Goal: Complete application form

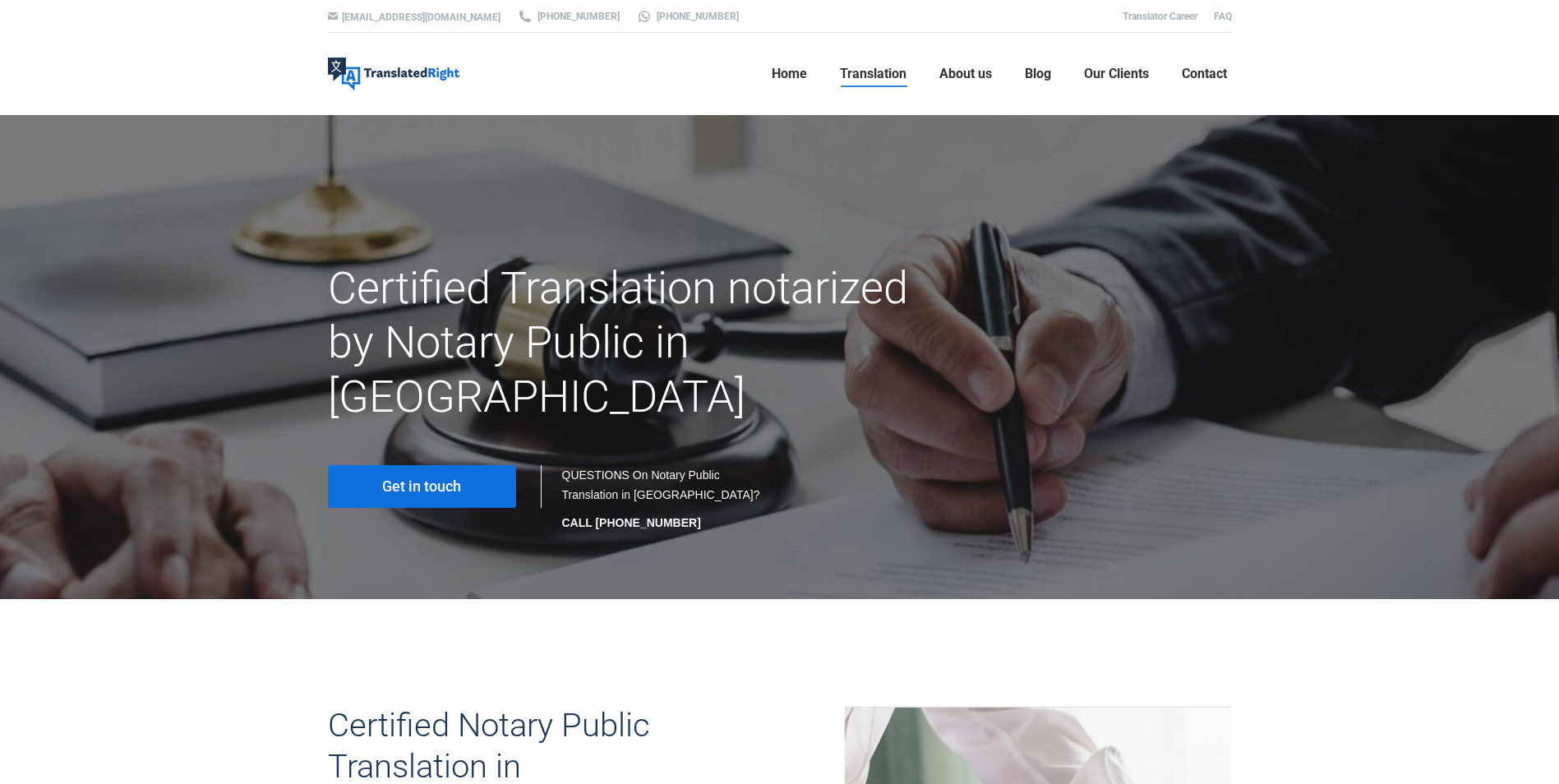
click at [247, 70] on div "hello@translatedright.com +65 6977 9646 +65 8725 9055 Translator Career FAQ Tra…" at bounding box center [780, 58] width 1559 height 115
click at [1525, 35] on div "hello@translatedright.com +65 6977 9646 +65 8725 9055 Translator Career FAQ Tra…" at bounding box center [780, 58] width 1559 height 115
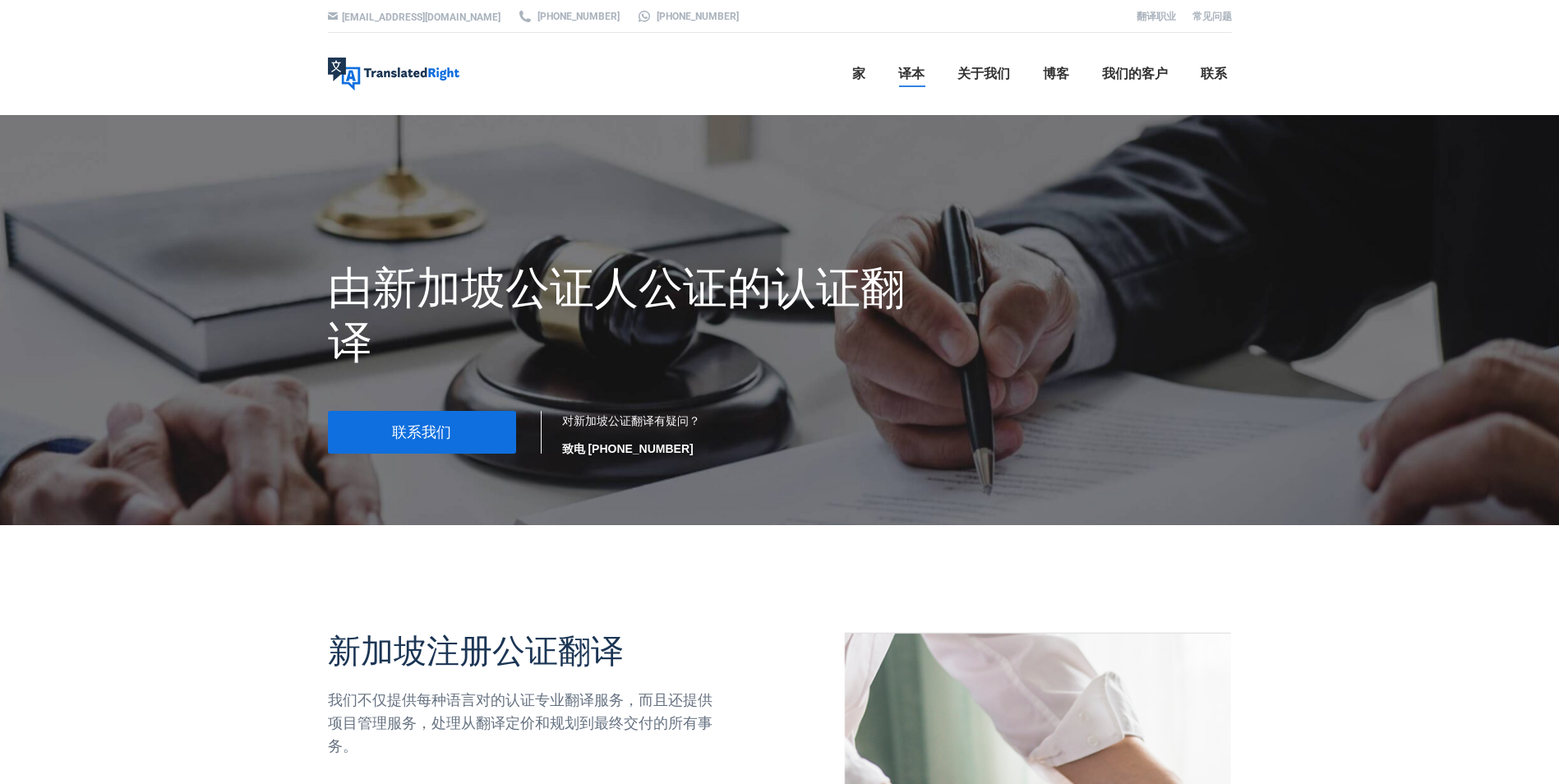
click at [31, 83] on div "hello@translatedright.com +65 6977 9646 +65 8725 9055 翻译职业 常见问题 Translated Righ…" at bounding box center [780, 58] width 1559 height 115
click at [1465, 15] on div at bounding box center [780, 16] width 2631 height 33
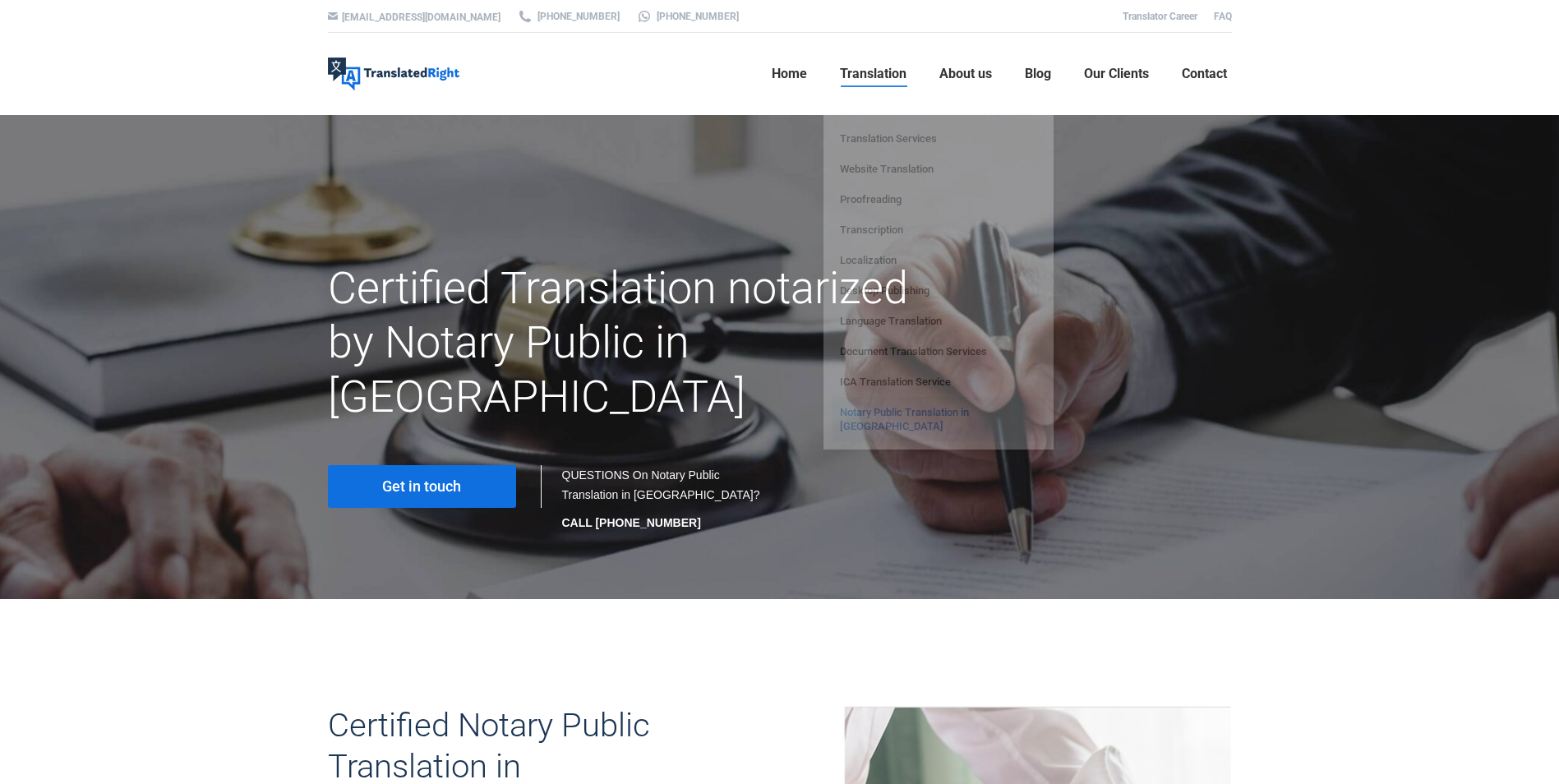
click at [876, 70] on span "Translation" at bounding box center [873, 73] width 66 height 16
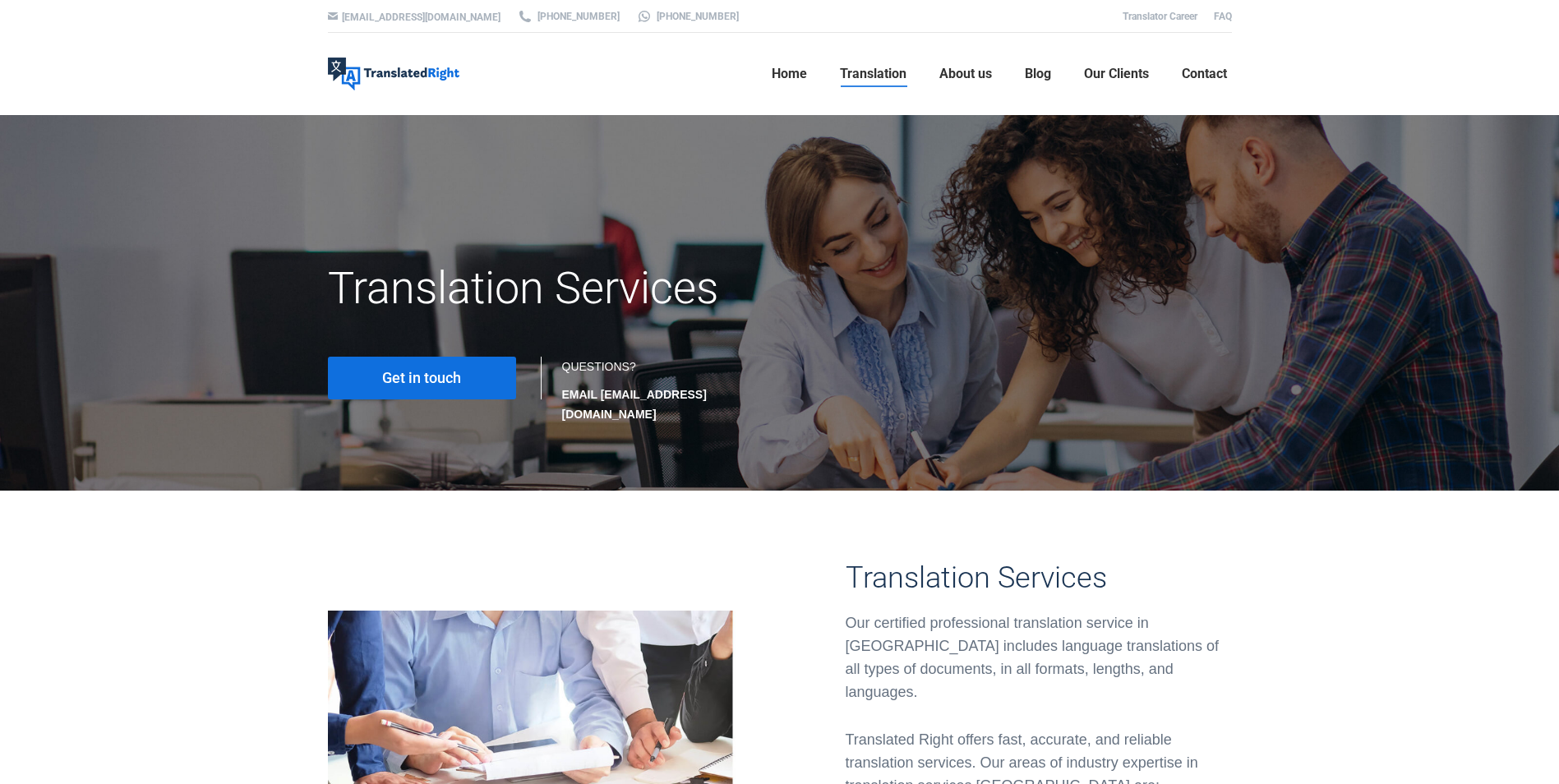
click at [872, 71] on span "Translation" at bounding box center [873, 73] width 66 height 16
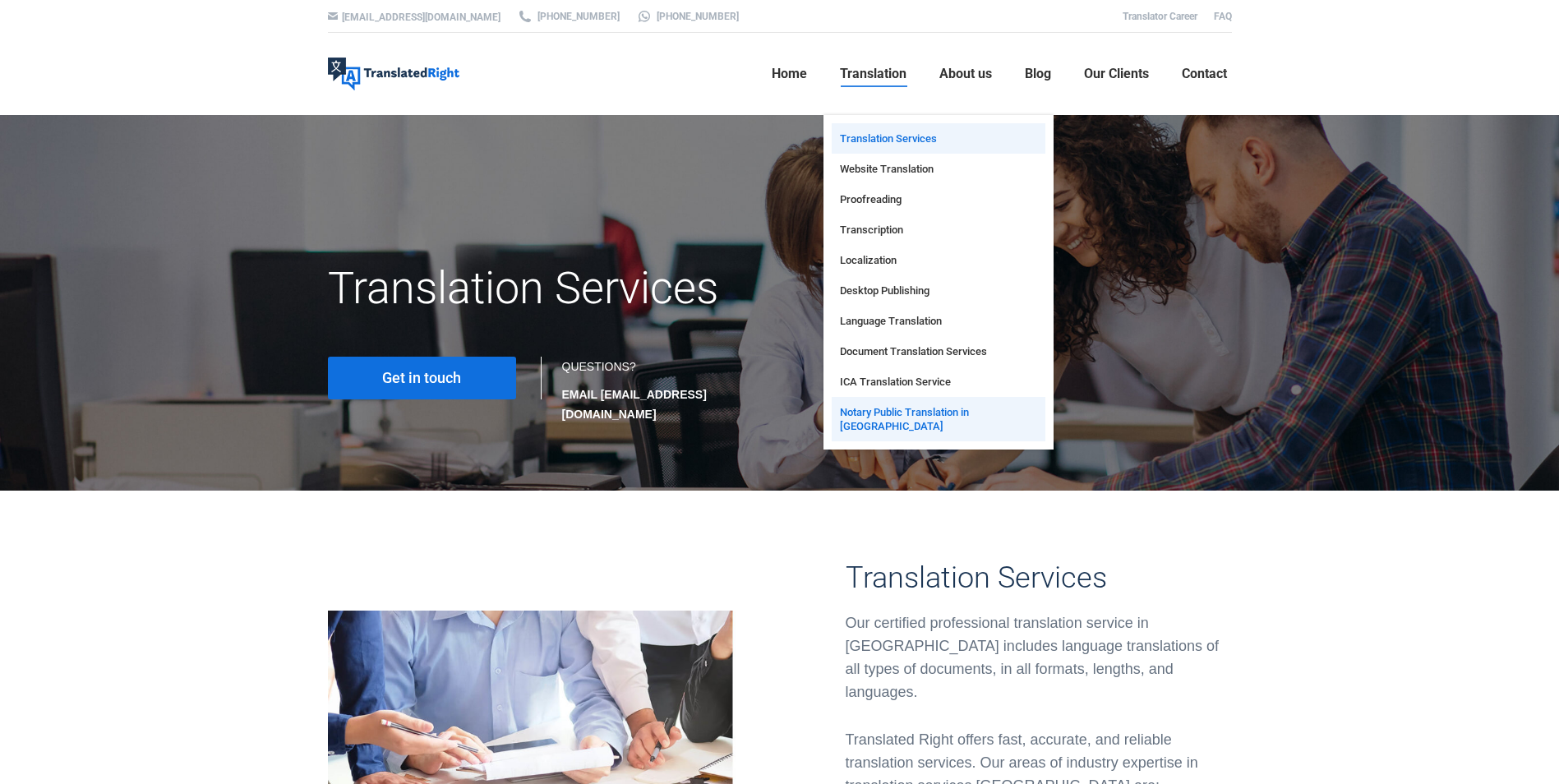
click at [899, 417] on span "Notary Public Translation in [GEOGRAPHIC_DATA]" at bounding box center [938, 419] width 197 height 28
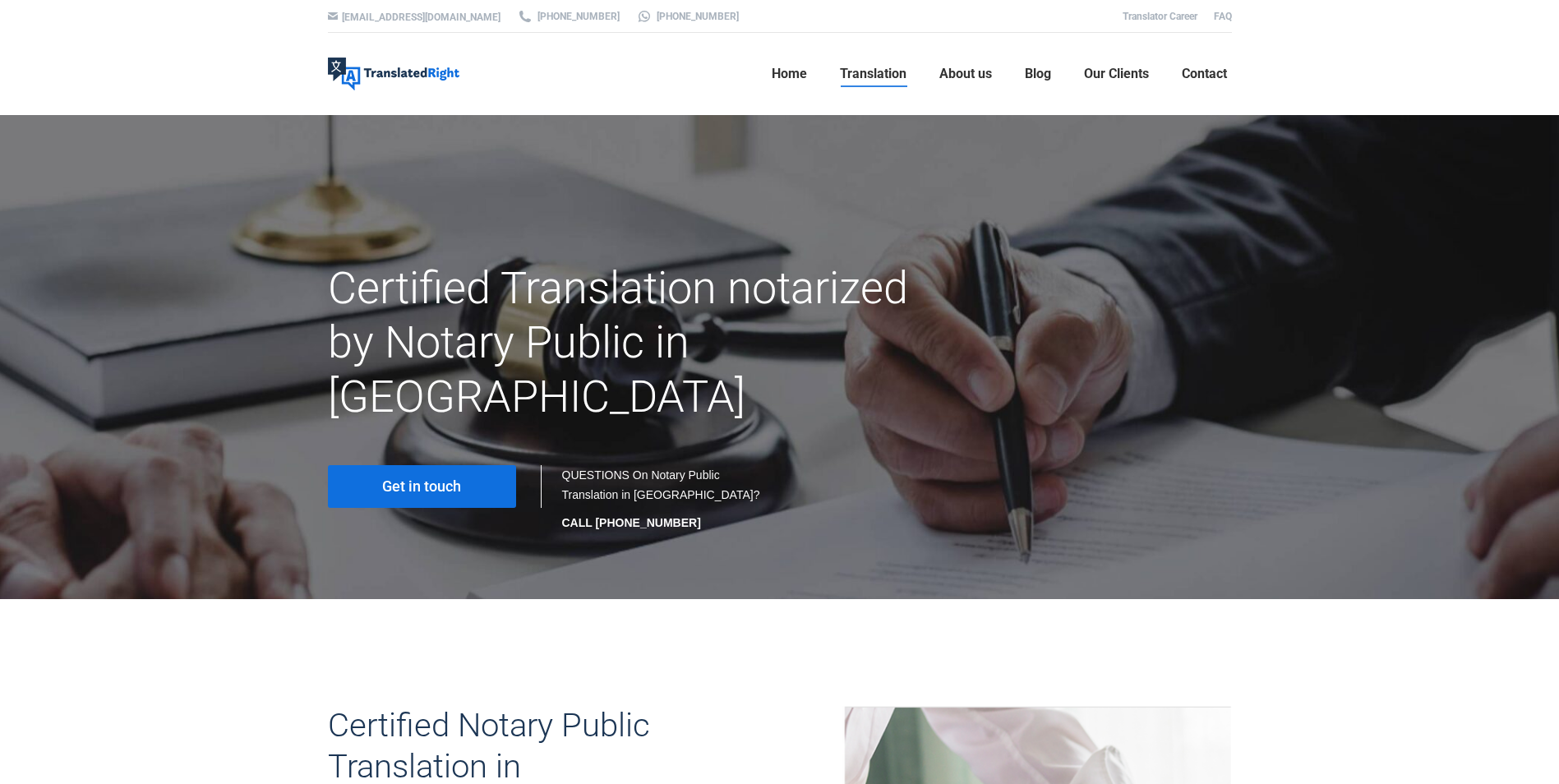
click at [443, 478] on span "Get in touch" at bounding box center [422, 486] width 79 height 16
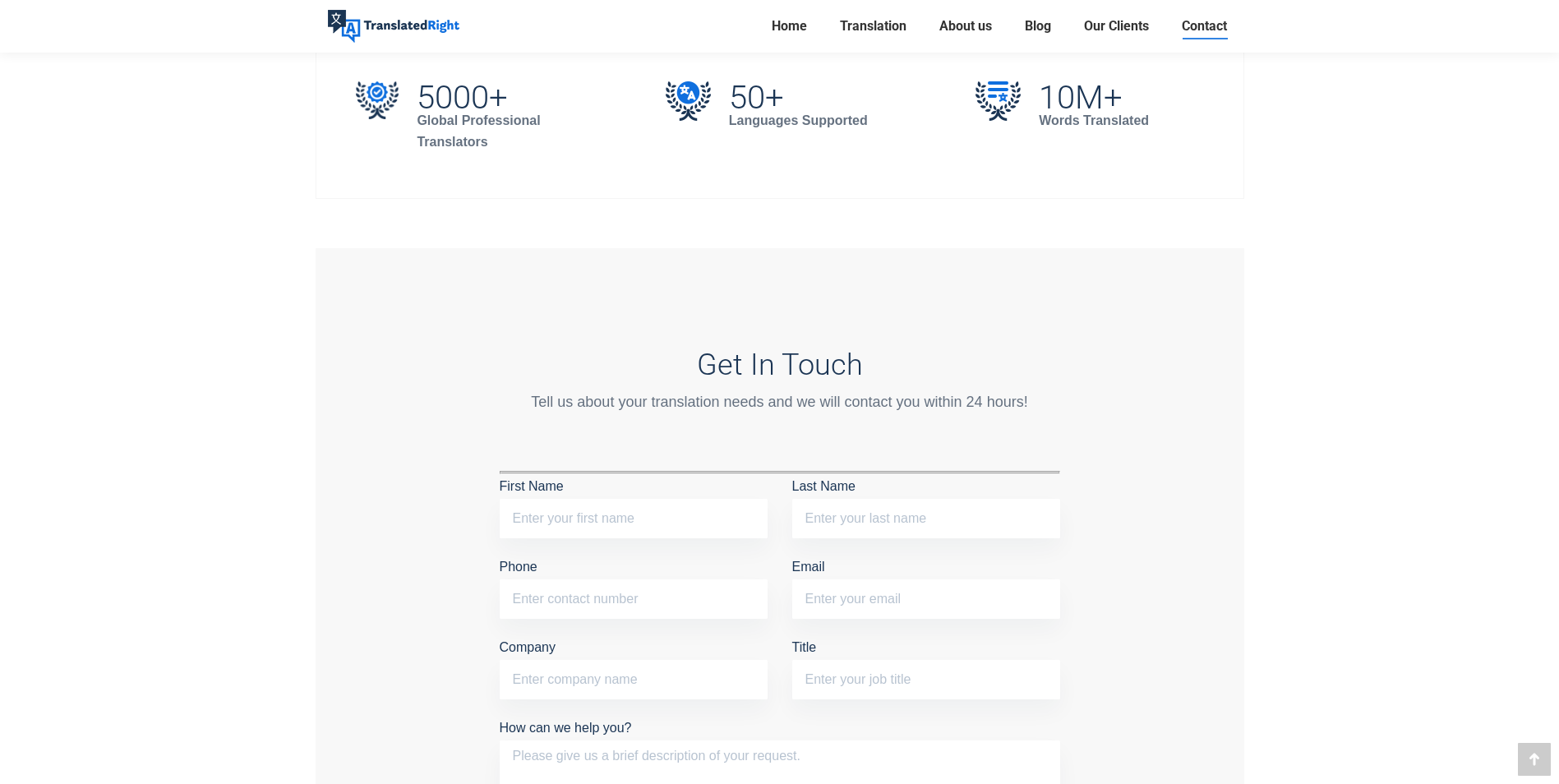
scroll to position [1110, 0]
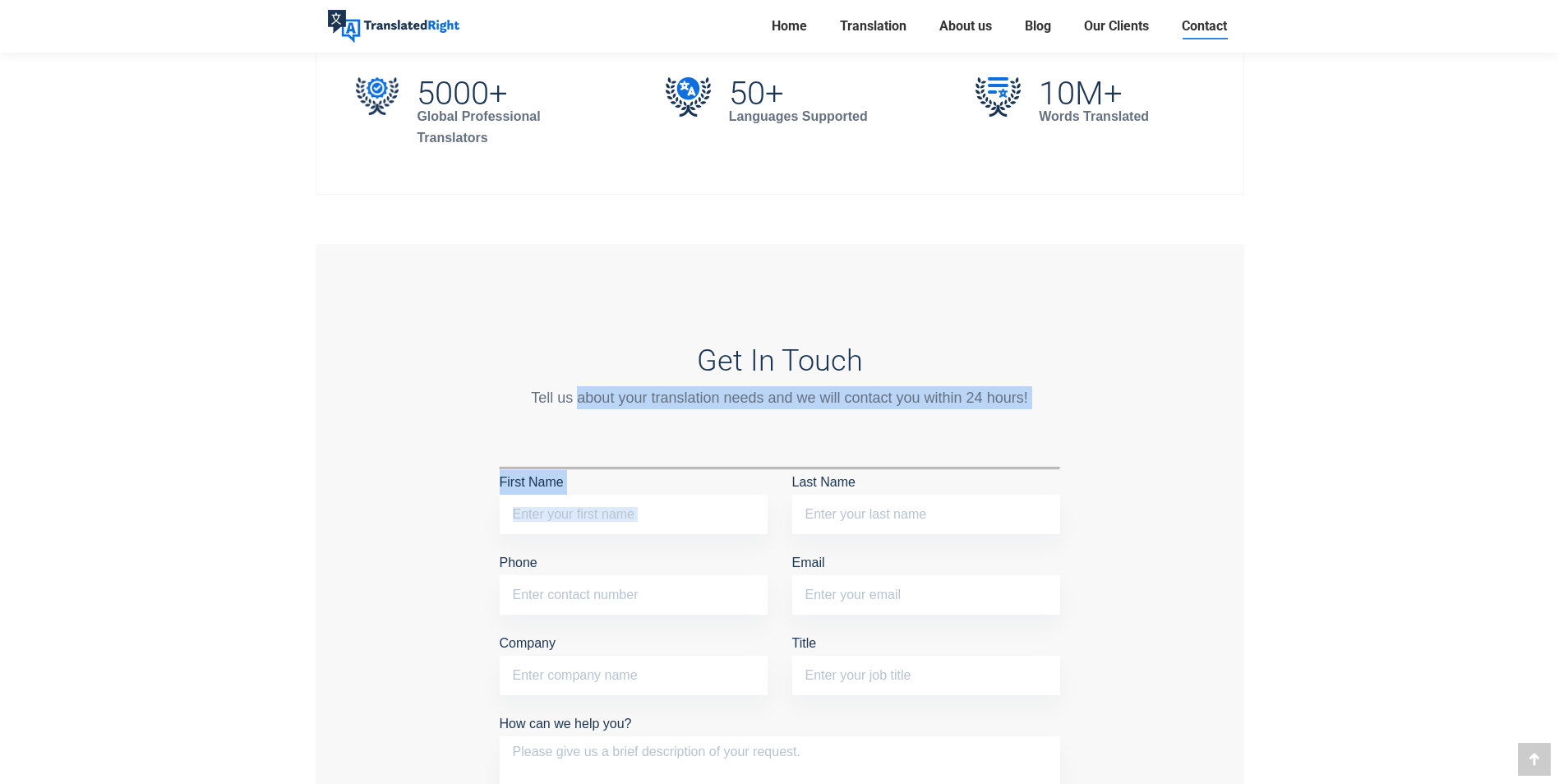
drag, startPoint x: 579, startPoint y: 395, endPoint x: 942, endPoint y: 411, distance: 363.4
click at [942, 411] on div "Get In Touch Tell us about your translation needs and we will contact you withi…" at bounding box center [780, 635] width 560 height 585
drag, startPoint x: 942, startPoint y: 411, endPoint x: 827, endPoint y: 427, distance: 116.1
click at [827, 427] on div "Get In Touch Tell us about your translation needs and we will contact you withi…" at bounding box center [780, 635] width 560 height 585
click at [654, 453] on div "Get In Touch Tell us about your translation needs and we will contact you withi…" at bounding box center [780, 635] width 560 height 585
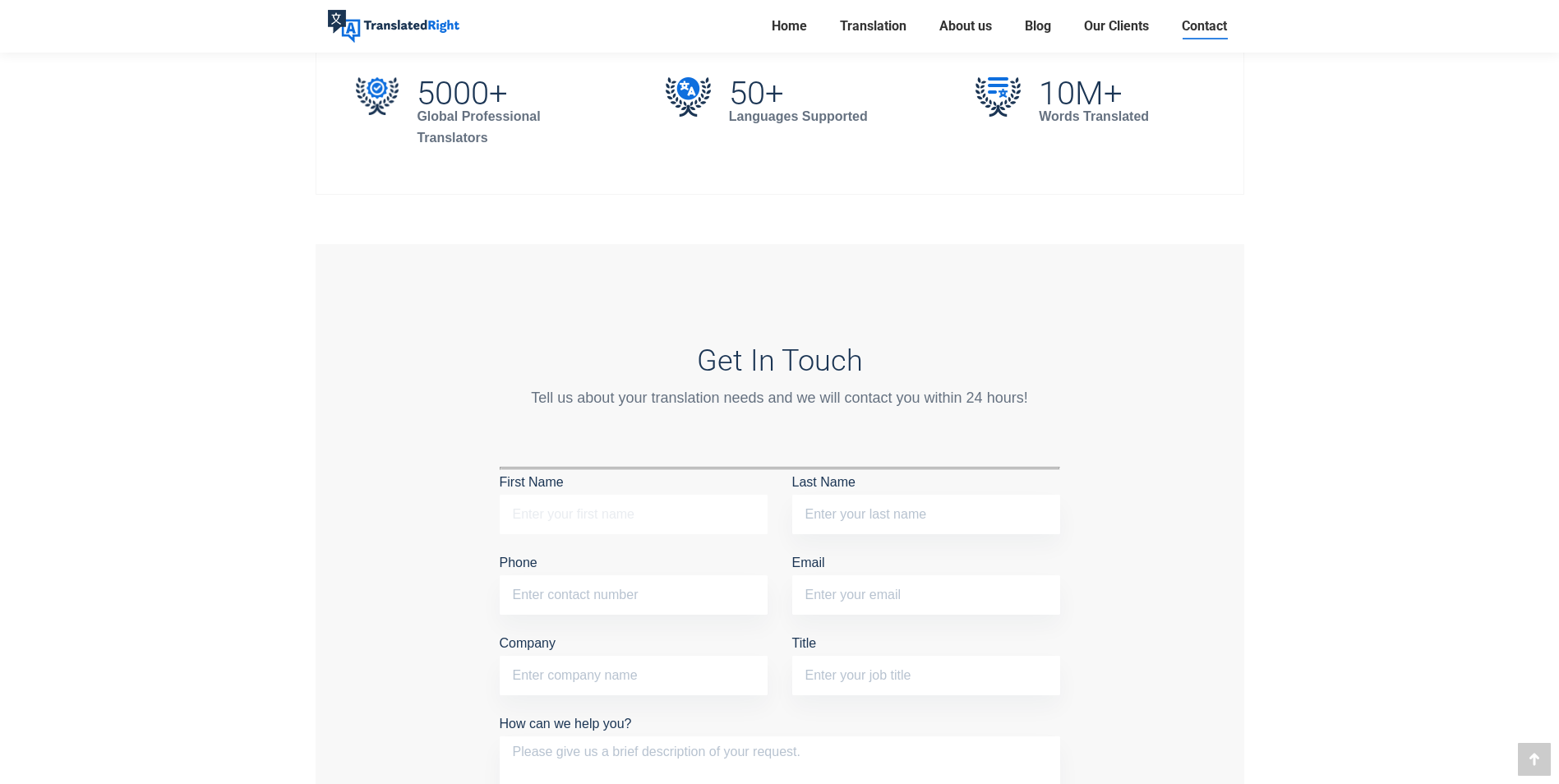
click at [591, 505] on input "First Name" at bounding box center [633, 514] width 268 height 39
click at [837, 520] on input "Last Name" at bounding box center [926, 514] width 268 height 39
type input "h"
type input "Hao"
click at [646, 535] on p "First Name" at bounding box center [633, 505] width 268 height 72
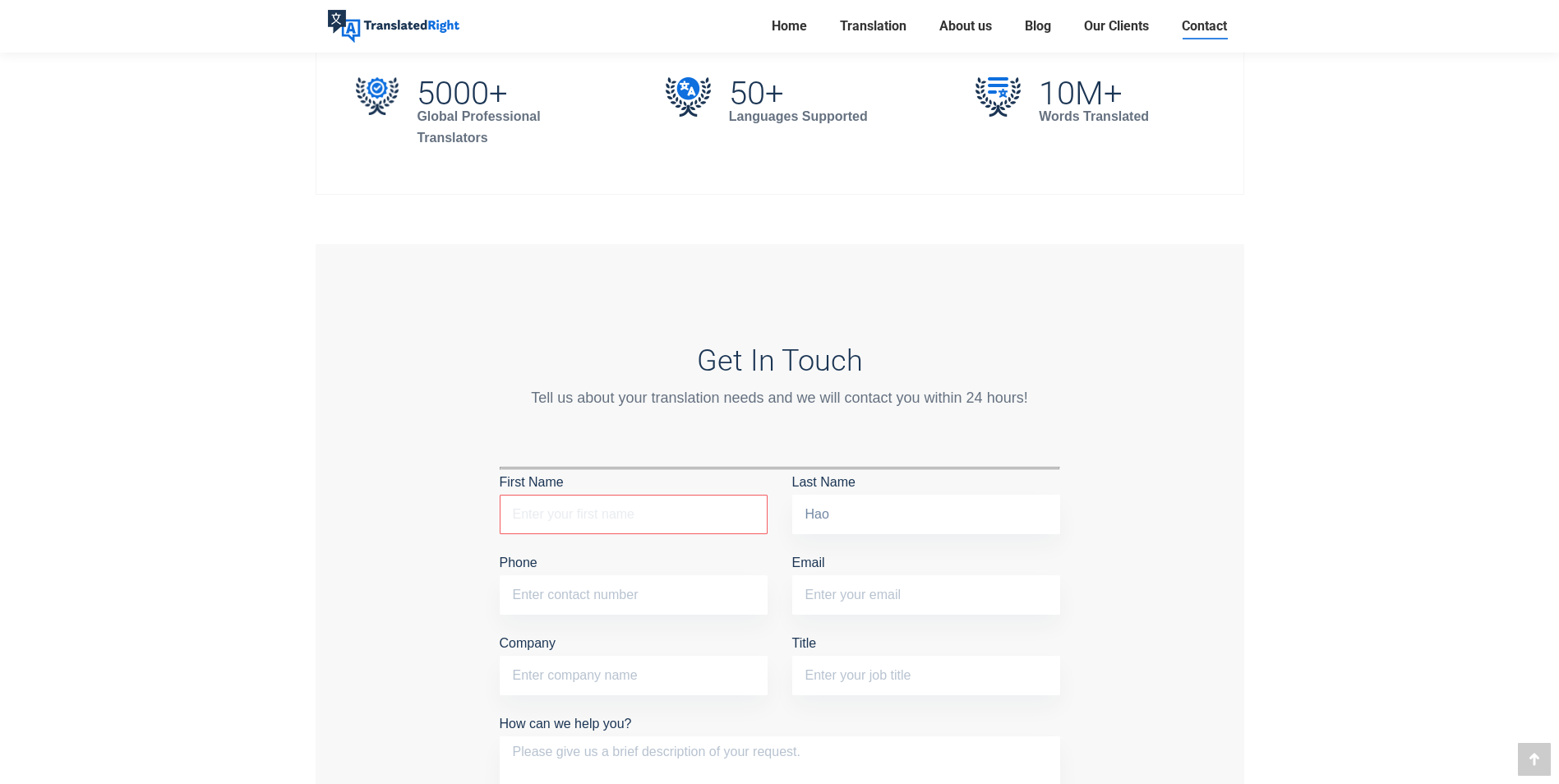
click at [636, 522] on input "First Name The field is required." at bounding box center [633, 514] width 268 height 39
type input "m"
type input "Max"
click at [632, 581] on input "Phone" at bounding box center [633, 595] width 268 height 39
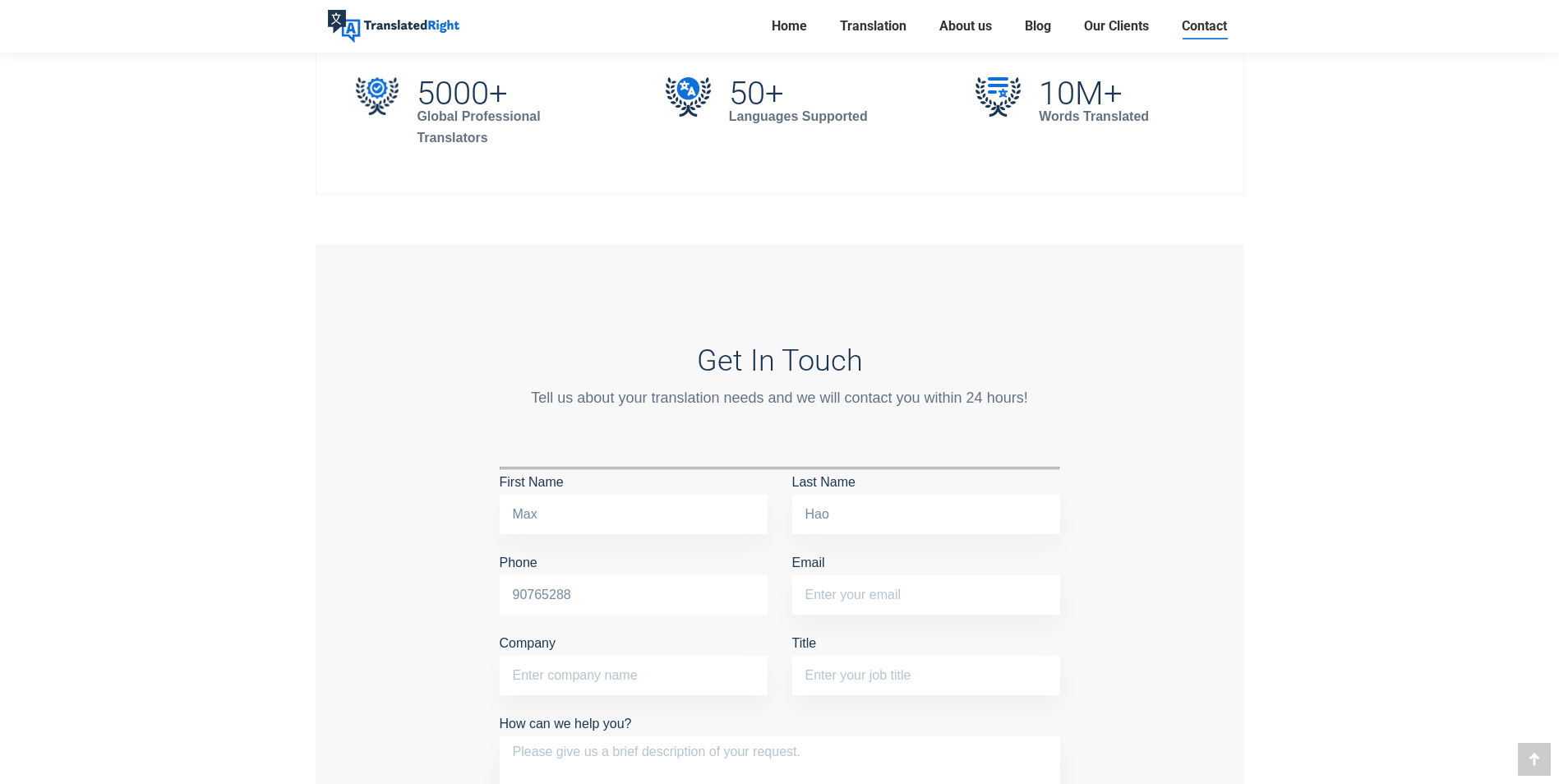
click at [514, 600] on input "90765288" at bounding box center [633, 595] width 268 height 39
type input "+65 90765288"
click at [858, 595] on input "Email" at bounding box center [926, 595] width 268 height 39
type input "2033682258@qq.com"
drag, startPoint x: 815, startPoint y: 592, endPoint x: 942, endPoint y: 583, distance: 127.3
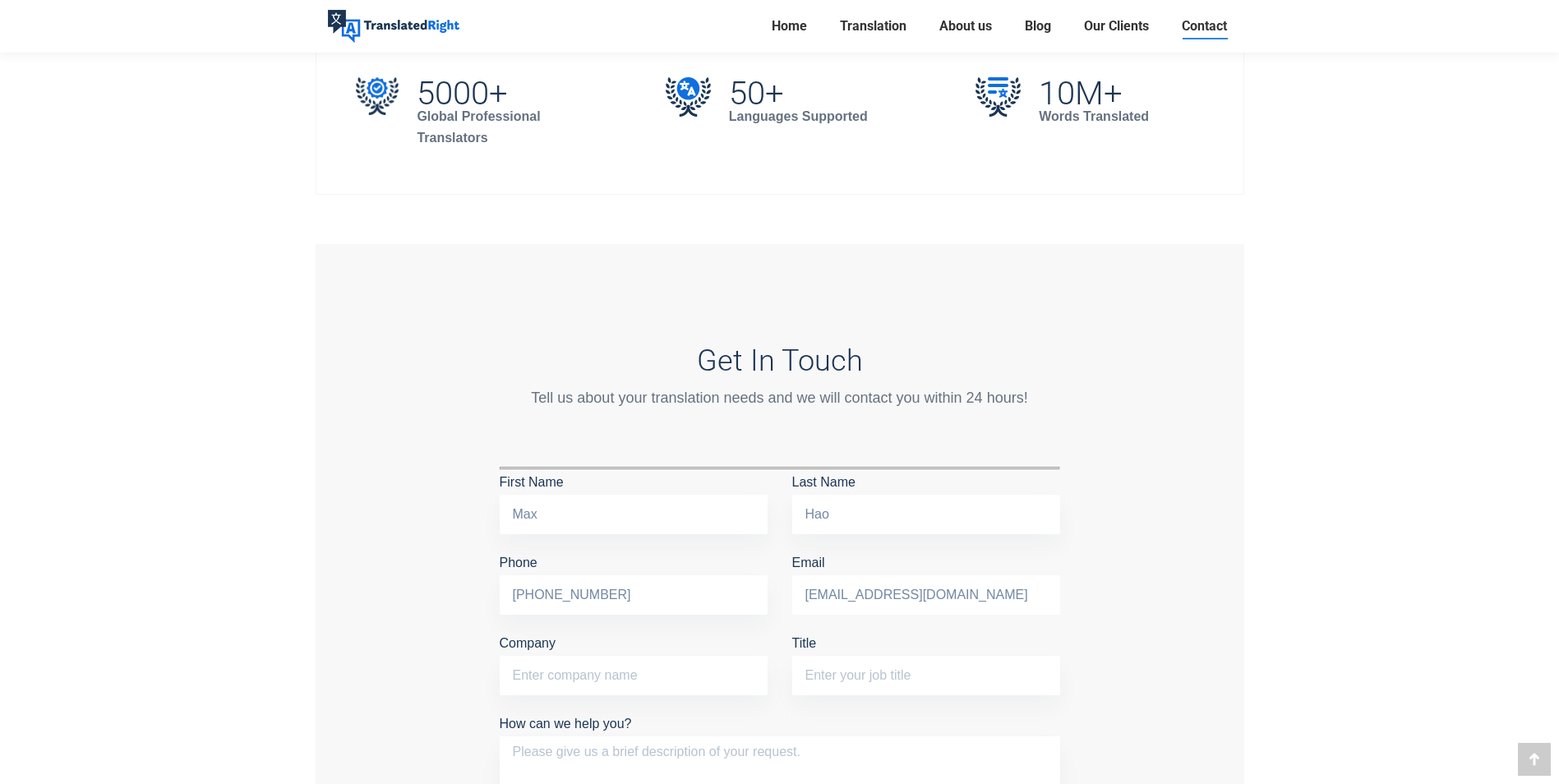
click at [942, 583] on input "2033682258@qq.com" at bounding box center [926, 595] width 268 height 39
click at [1133, 571] on div "Get In Touch Tell us about your translation needs and we will contact you withi…" at bounding box center [780, 635] width 928 height 783
drag, startPoint x: 949, startPoint y: 600, endPoint x: 714, endPoint y: 613, distance: 235.4
click at [714, 613] on div "First Name Max Last Name Hao Phone +65 90765288 Email 2033682258@qq.com Company…" at bounding box center [780, 590] width 585 height 241
click at [1155, 536] on div "Get In Touch Tell us about your translation needs and we will contact you withi…" at bounding box center [780, 635] width 928 height 783
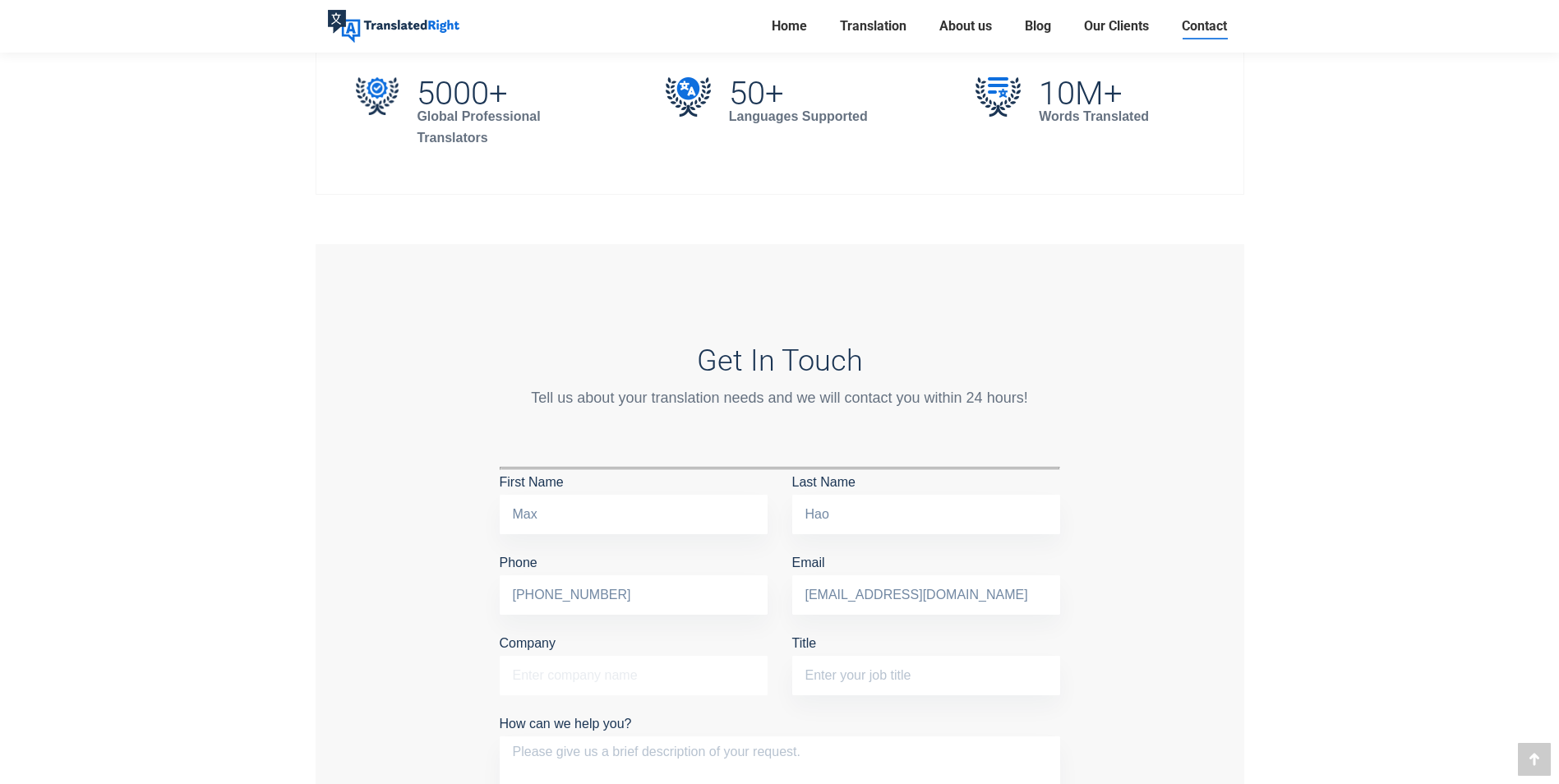
click at [520, 673] on input "Company" at bounding box center [633, 674] width 268 height 39
click at [587, 639] on p "Company" at bounding box center [633, 667] width 268 height 72
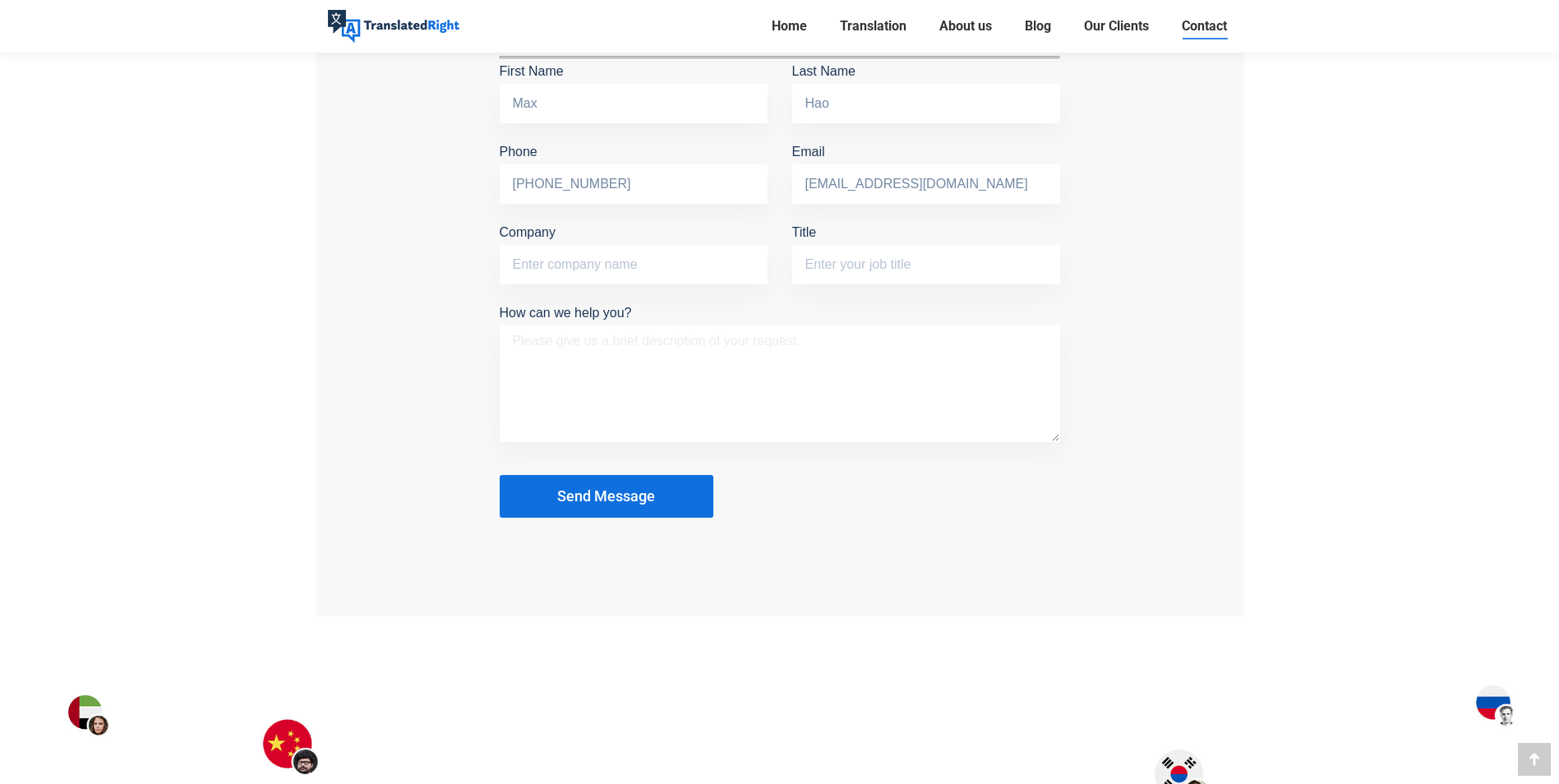
click at [624, 351] on textarea "How can we help you?" at bounding box center [780, 383] width 560 height 116
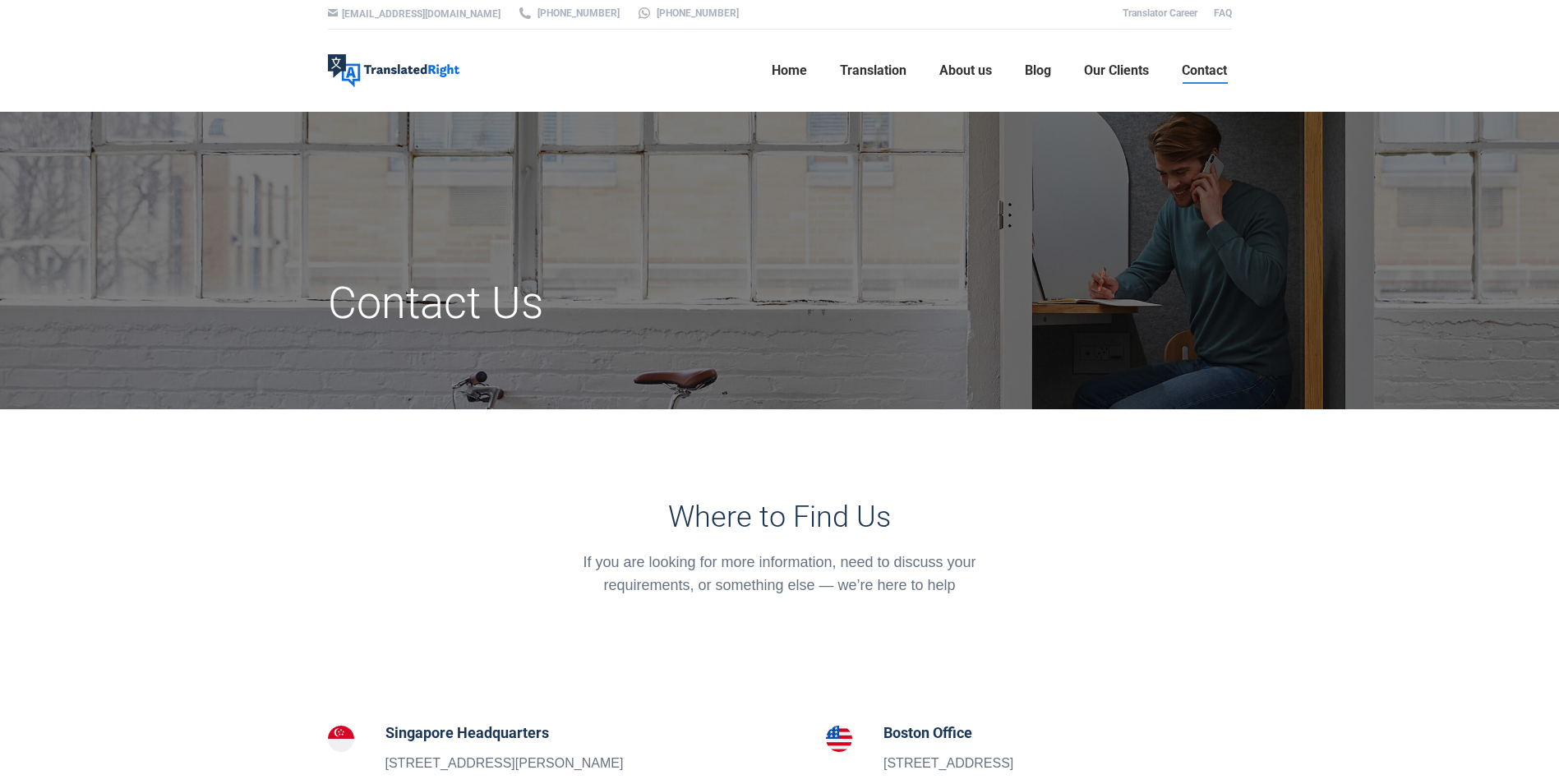
scroll to position [0, 0]
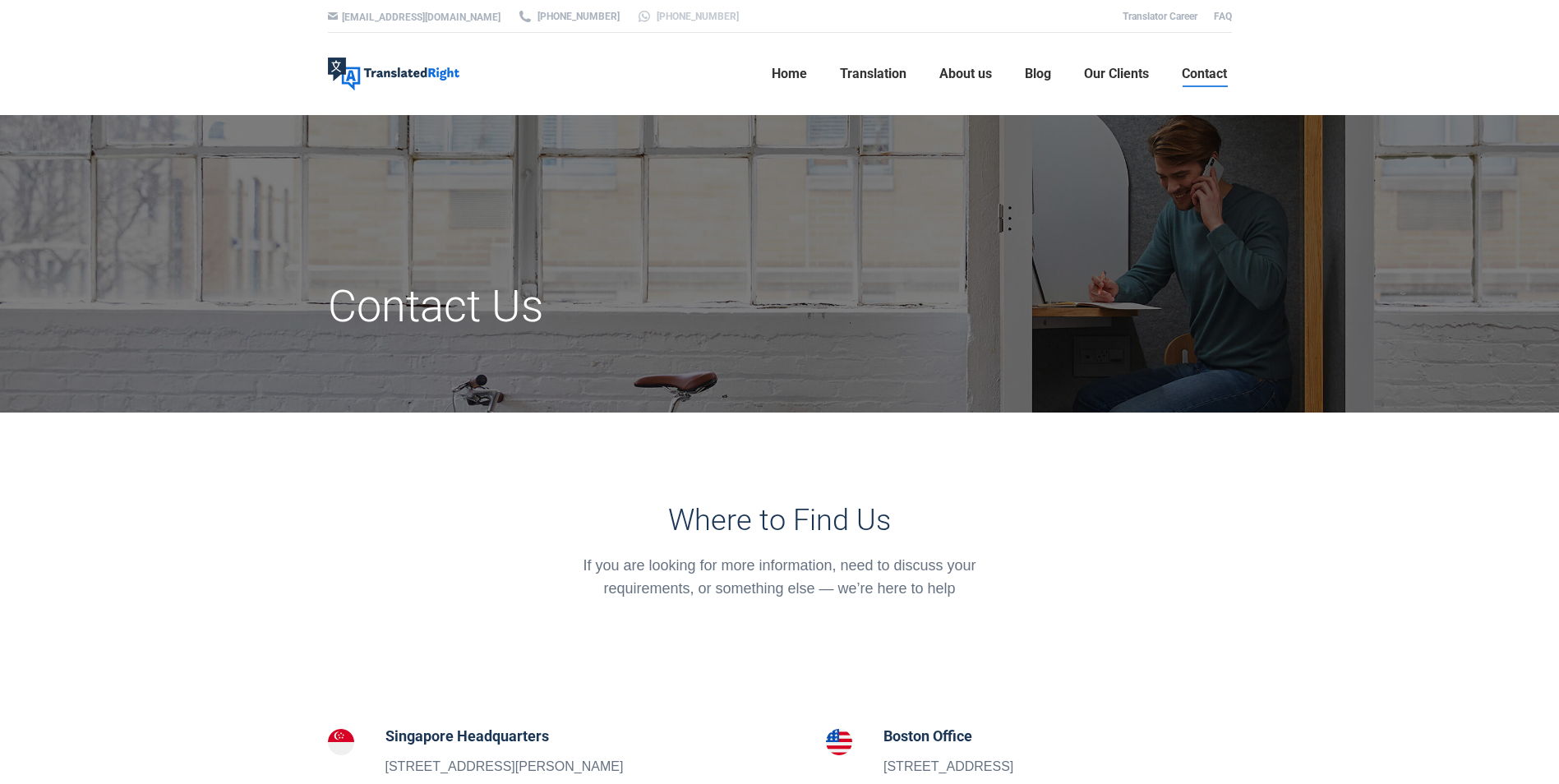
click at [636, 14] on link "[PHONE_NUMBER]" at bounding box center [687, 15] width 103 height 14
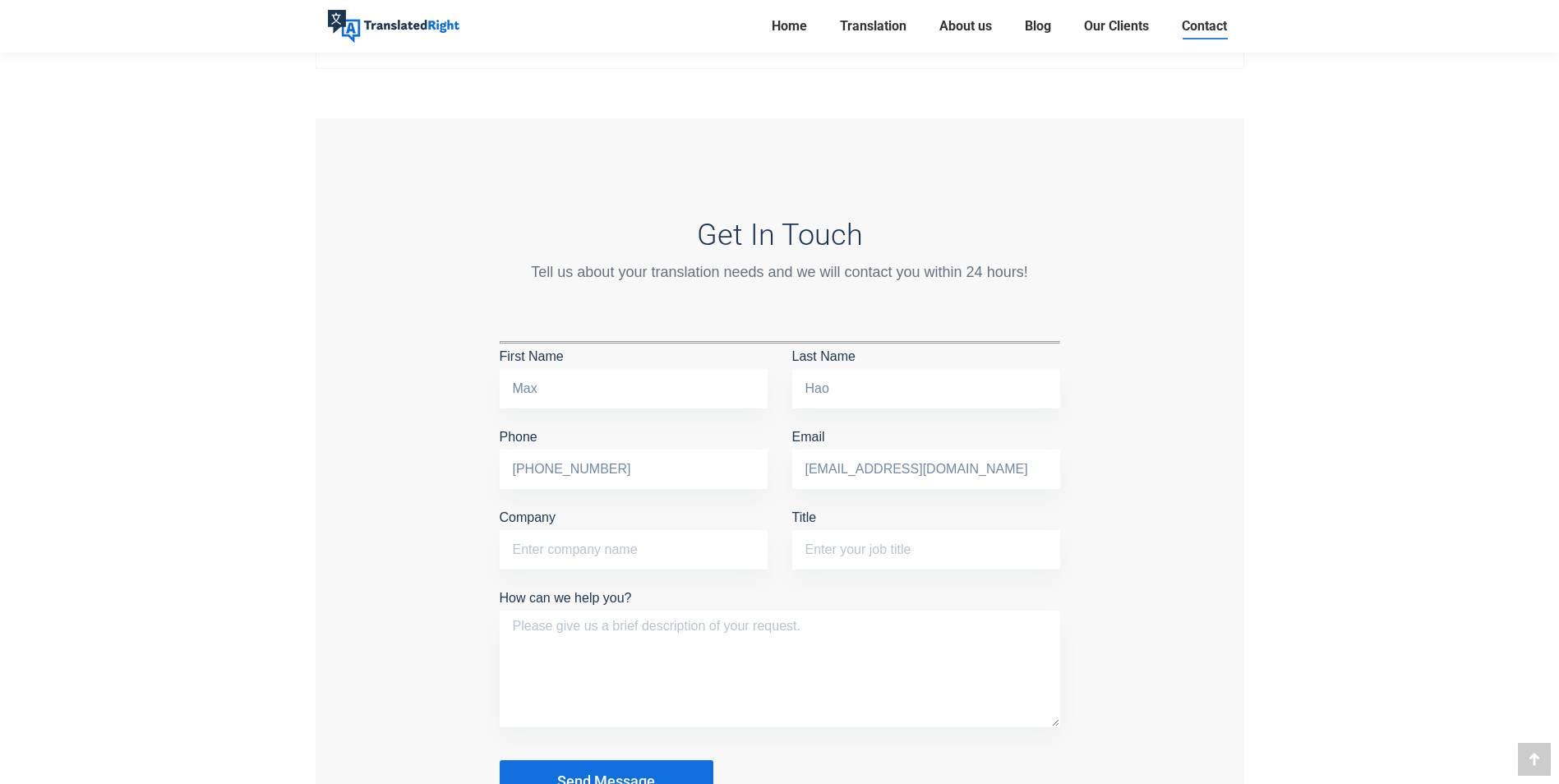
scroll to position [1233, 0]
click at [604, 639] on textarea "How can we help you?" at bounding box center [780, 671] width 560 height 116
click at [650, 643] on textarea "How can we help you?" at bounding box center [780, 671] width 560 height 116
type textarea "I"
type textarea "H"
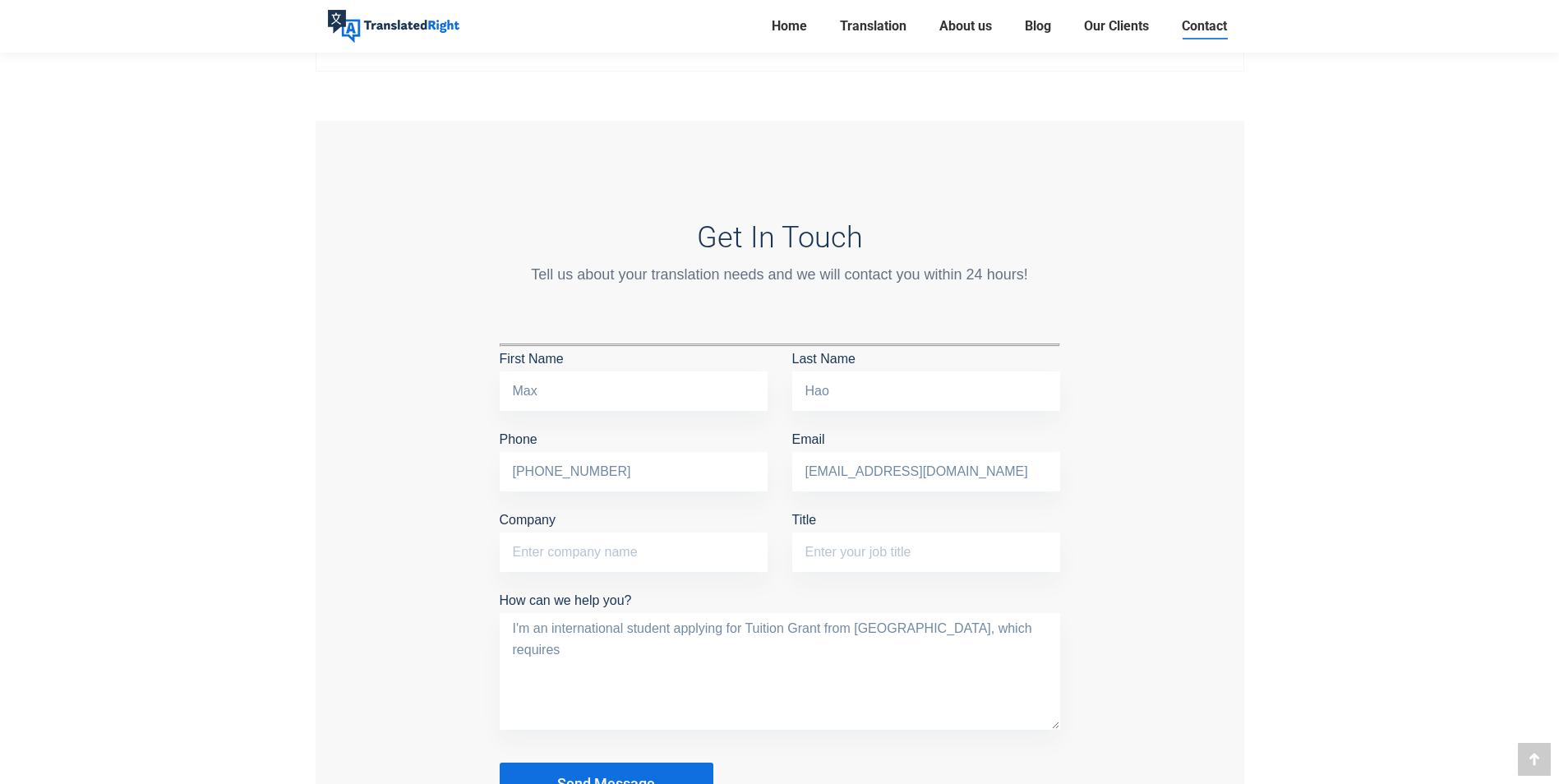
type textarea "I'm an international student applying for Tuition Grant from MOE, which requires"
drag, startPoint x: 998, startPoint y: 474, endPoint x: 706, endPoint y: 479, distance: 292.0
click at [706, 479] on div "First Name Max Last Name Hao Phone +65 90765288 Email 2033682258@qq.com Company…" at bounding box center [780, 467] width 585 height 241
type input "haop0002@e.ntu.edu.sg"
click at [726, 648] on textarea "I'm an international student applying for Tuition Grant from MOE, which requires" at bounding box center [780, 671] width 560 height 116
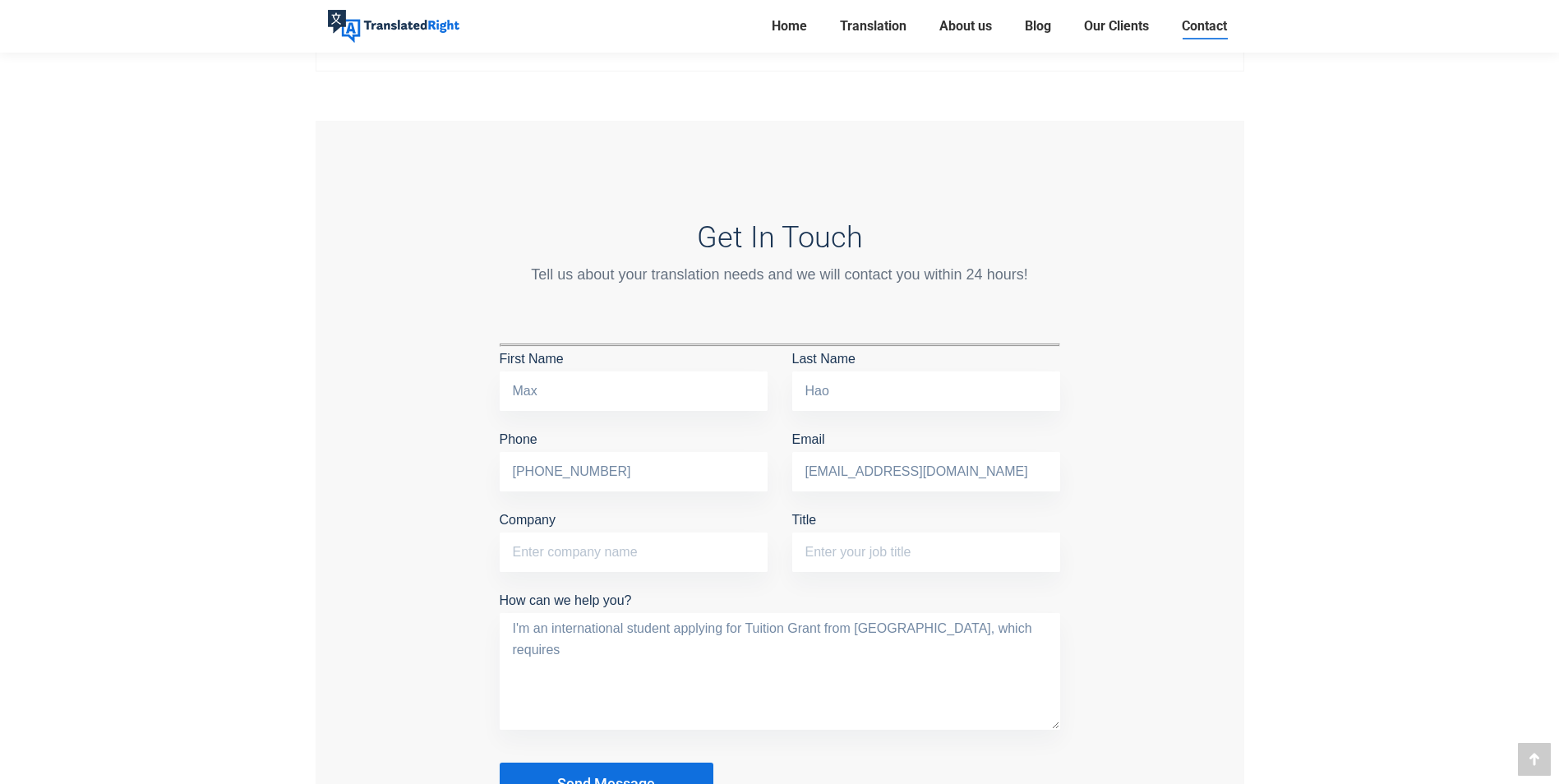
click at [1004, 631] on textarea "I'm an international student applying for Tuition Grant from MOE, which requires" at bounding box center [780, 671] width 560 height 116
click at [978, 627] on textarea "I'm an international student applying for Tuition Grant from MOE, which requires" at bounding box center [780, 671] width 560 height 116
paste textarea "notarised services"
click at [978, 626] on textarea "I'm an international student applying for Tuition Grant from MOE, which require…" at bounding box center [780, 671] width 560 height 116
click at [1041, 627] on textarea "I'm an international student applying for Tuition Grant from MOE, which require…" at bounding box center [780, 671] width 560 height 116
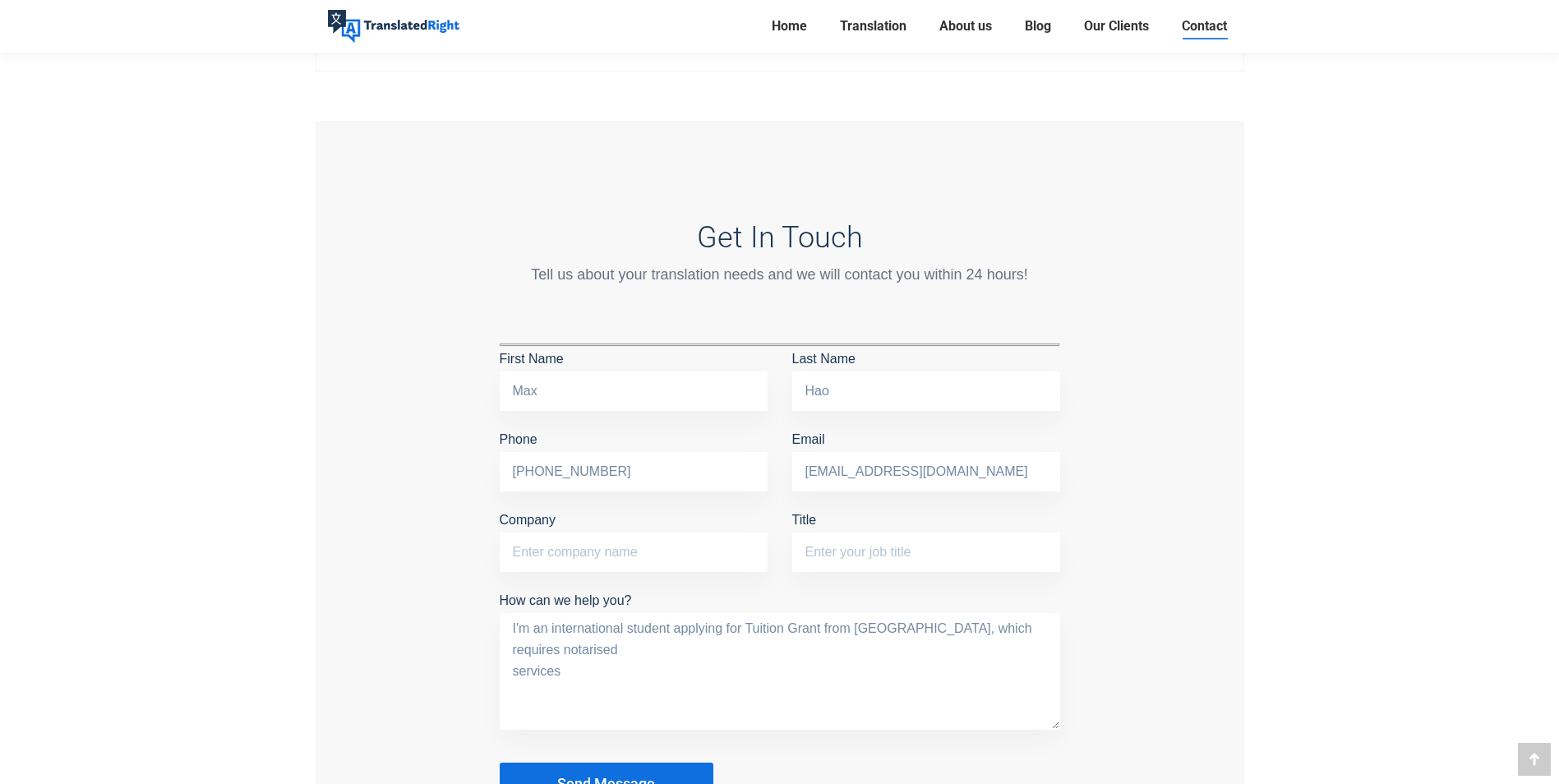
click at [593, 659] on textarea "I'm an international student applying for Tuition Grant from MOE, which require…" at bounding box center [780, 671] width 560 height 116
click at [513, 647] on textarea "I'm an international student applying for Tuition Grant from MOE, which require…" at bounding box center [780, 671] width 560 height 116
click at [580, 655] on textarea "I'm an international student applying for Tuition Grant from MOE, which require…" at bounding box center [780, 671] width 560 height 116
click at [583, 650] on textarea "I'm an international student applying for Tuition Grant from MOE, which require…" at bounding box center [780, 671] width 560 height 116
click at [654, 649] on textarea "I'm an international student applying for Tuition Grant from MOE, which require…" at bounding box center [780, 671] width 560 height 116
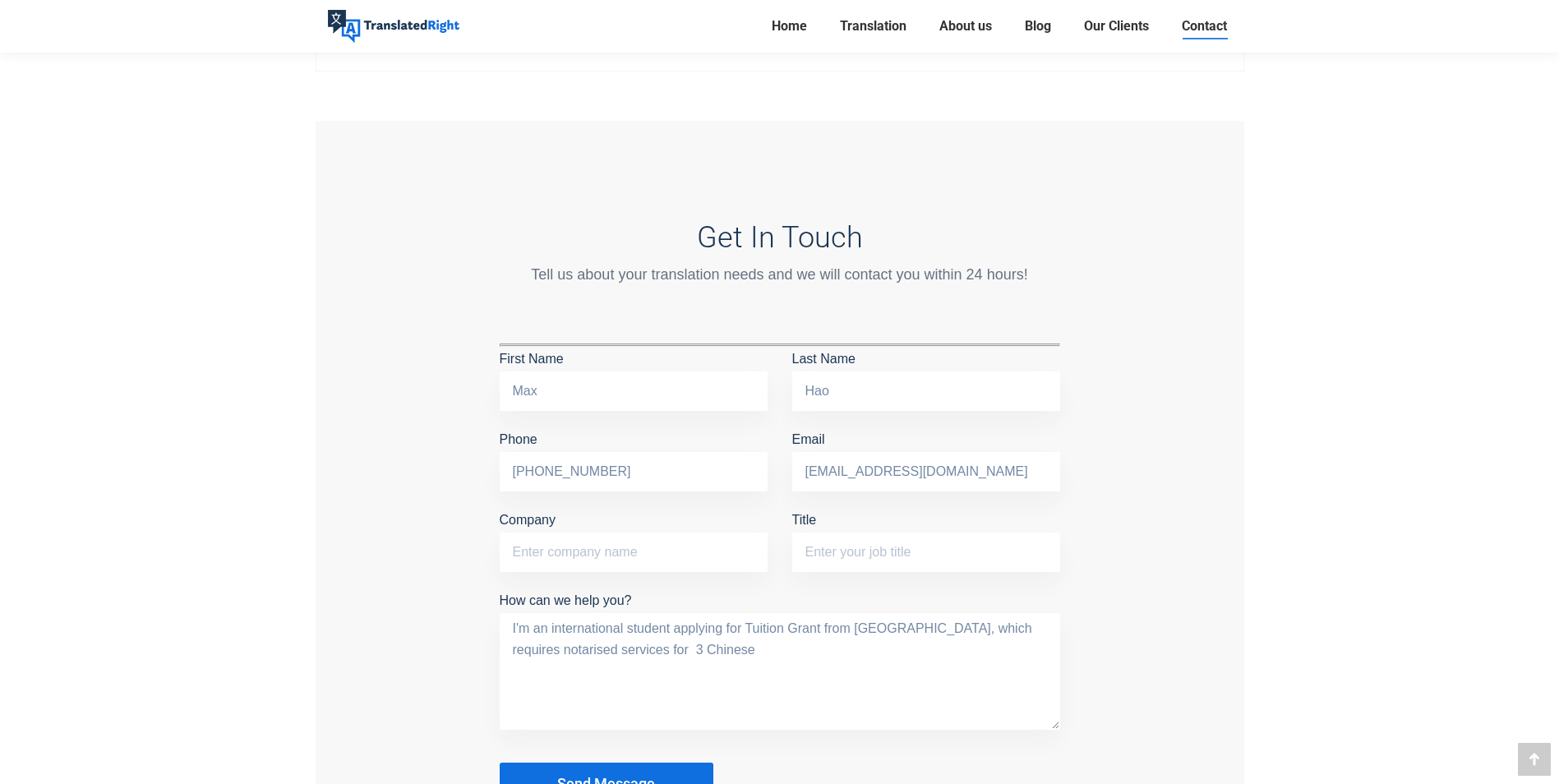
click at [583, 646] on textarea "I'm an international student applying for Tuition Grant from MOE, which require…" at bounding box center [780, 671] width 560 height 116
click at [661, 654] on textarea "I'm an international student applying for Tuition Grant from MOE, which require…" at bounding box center [780, 671] width 560 height 116
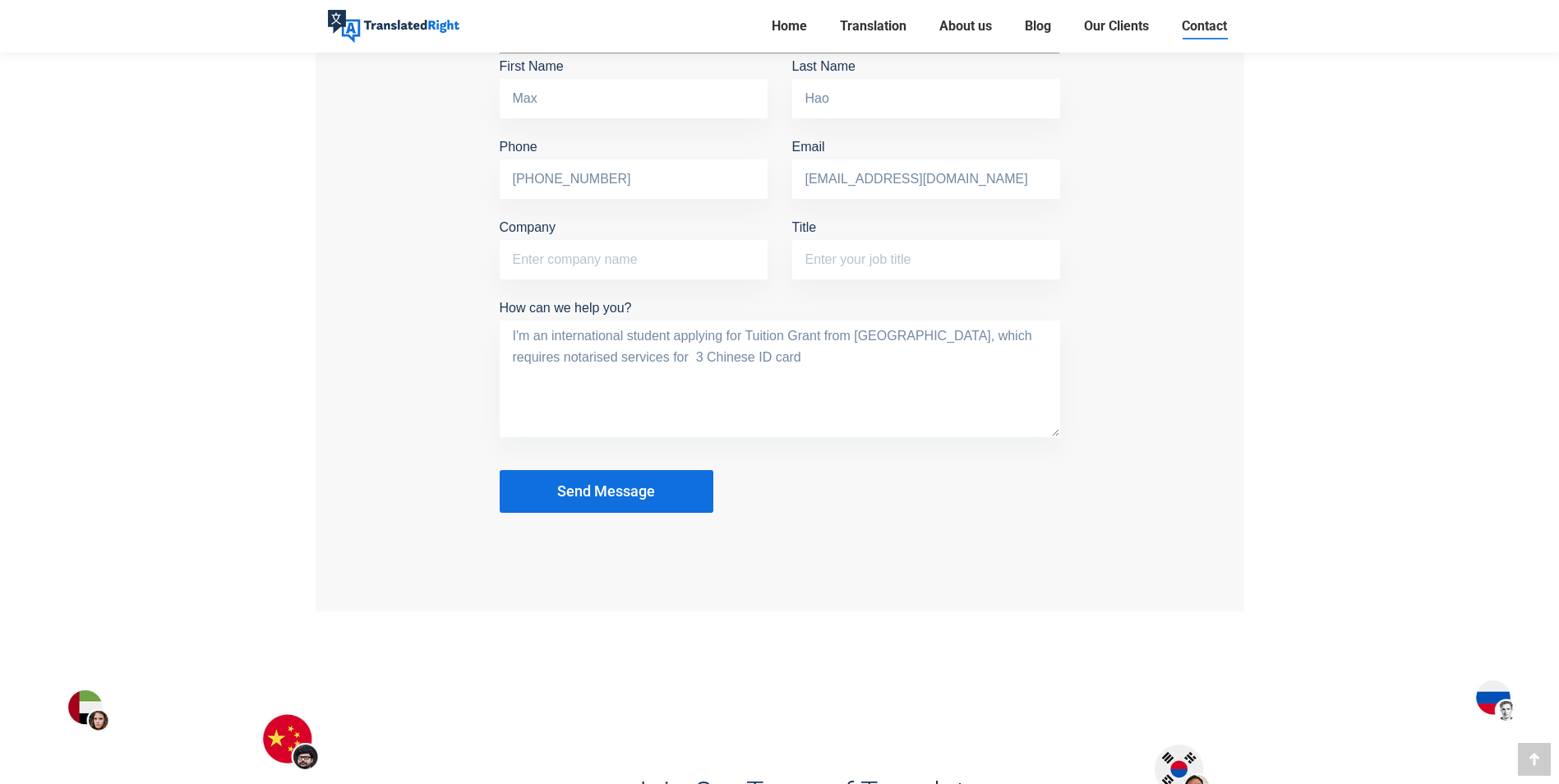
scroll to position [1561, 0]
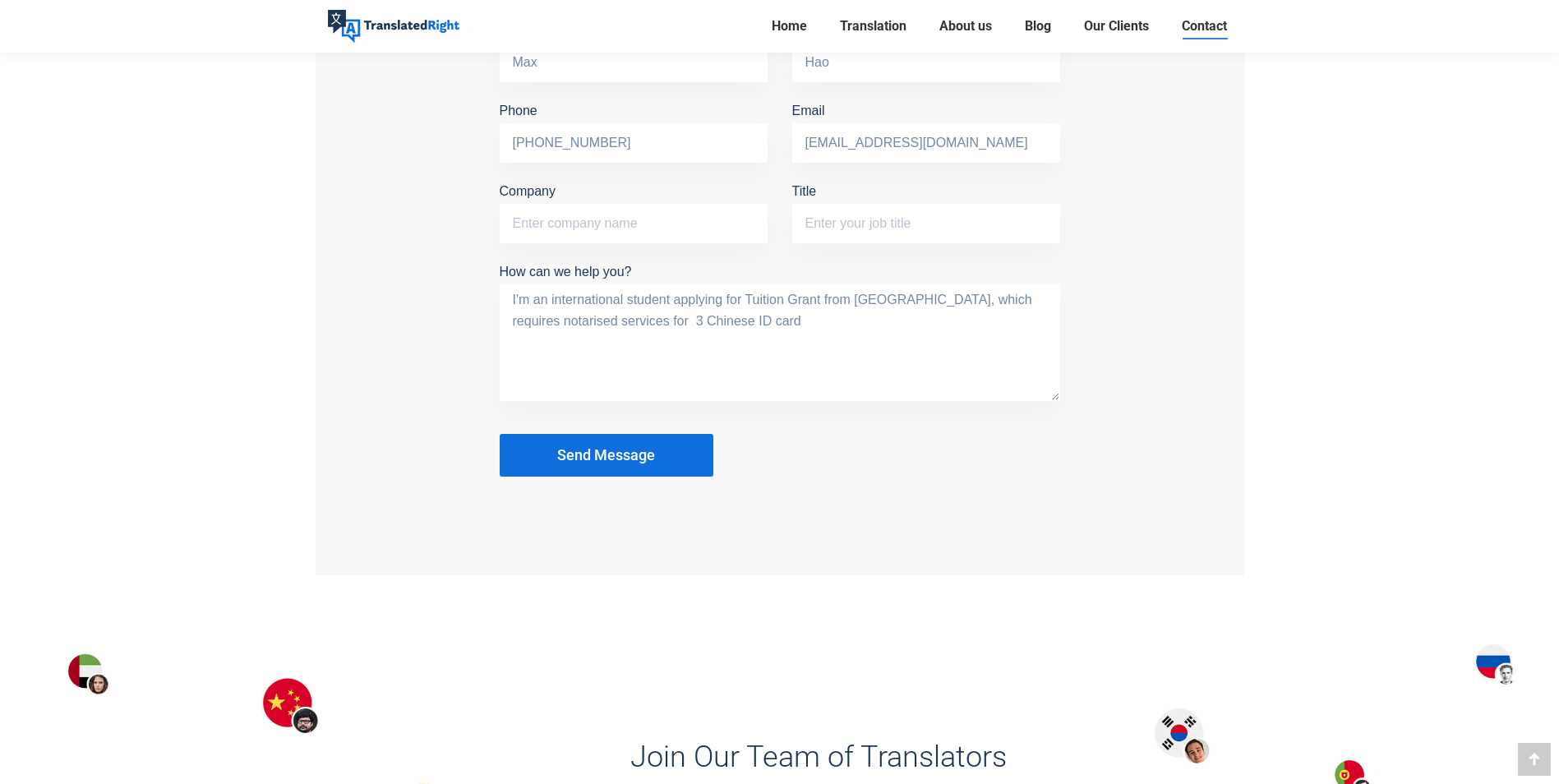
click at [718, 321] on textarea "I'm an international student applying for Tuition Grant from MOE, which require…" at bounding box center [780, 342] width 560 height 116
paste textarea "19 Sep 2025 11:59 PM"
click at [905, 323] on textarea "I'm an international student applying for Tuition Grant from MOE, which require…" at bounding box center [780, 342] width 560 height 116
click at [1035, 317] on textarea "I'm an international student applying for Tuition Grant from MOE, which require…" at bounding box center [780, 342] width 560 height 116
type textarea "I'm an international student applying for Tuition Grant from MOE, which require…"
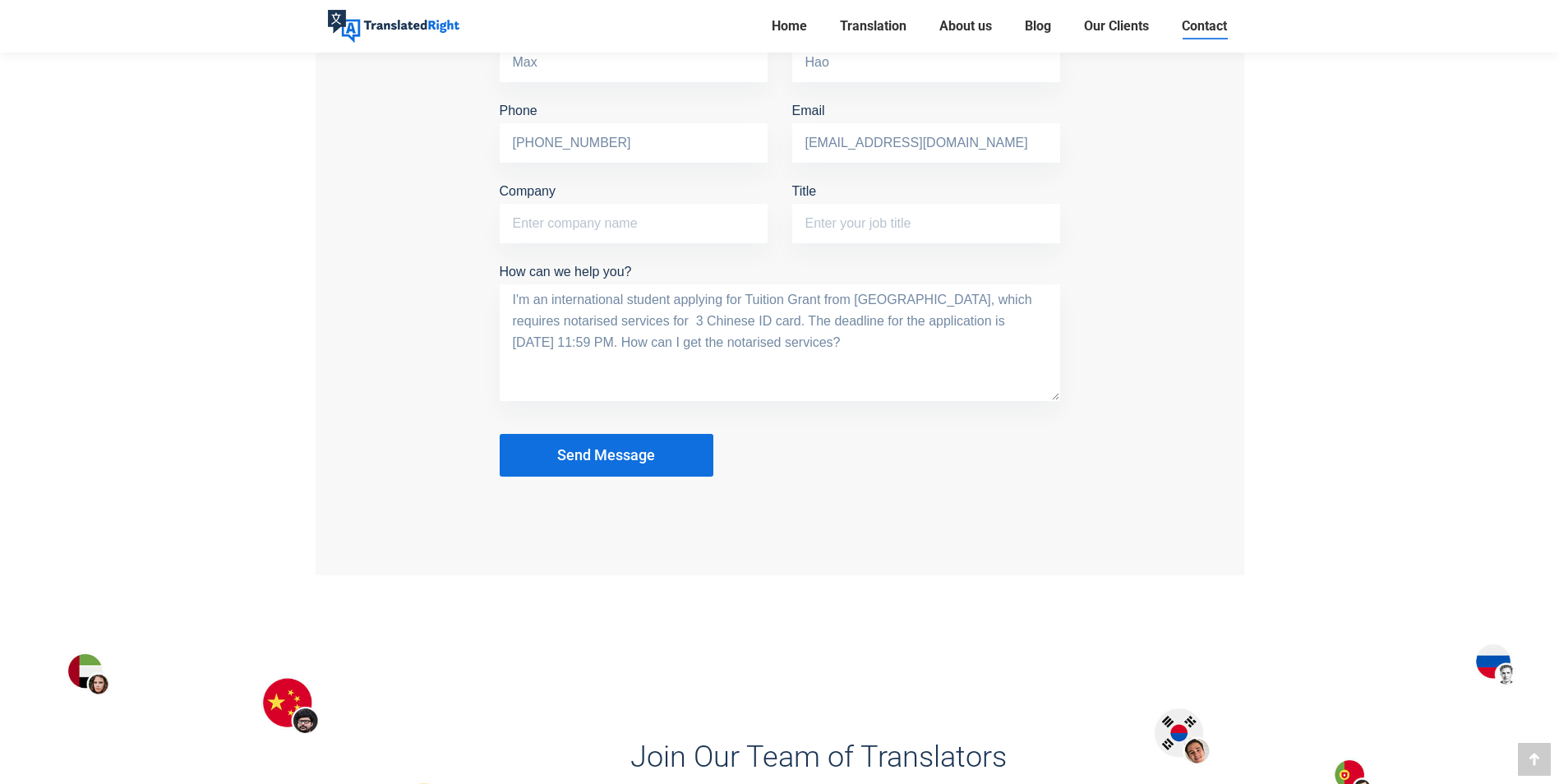
click at [674, 448] on button "Send Message" at bounding box center [606, 455] width 213 height 42
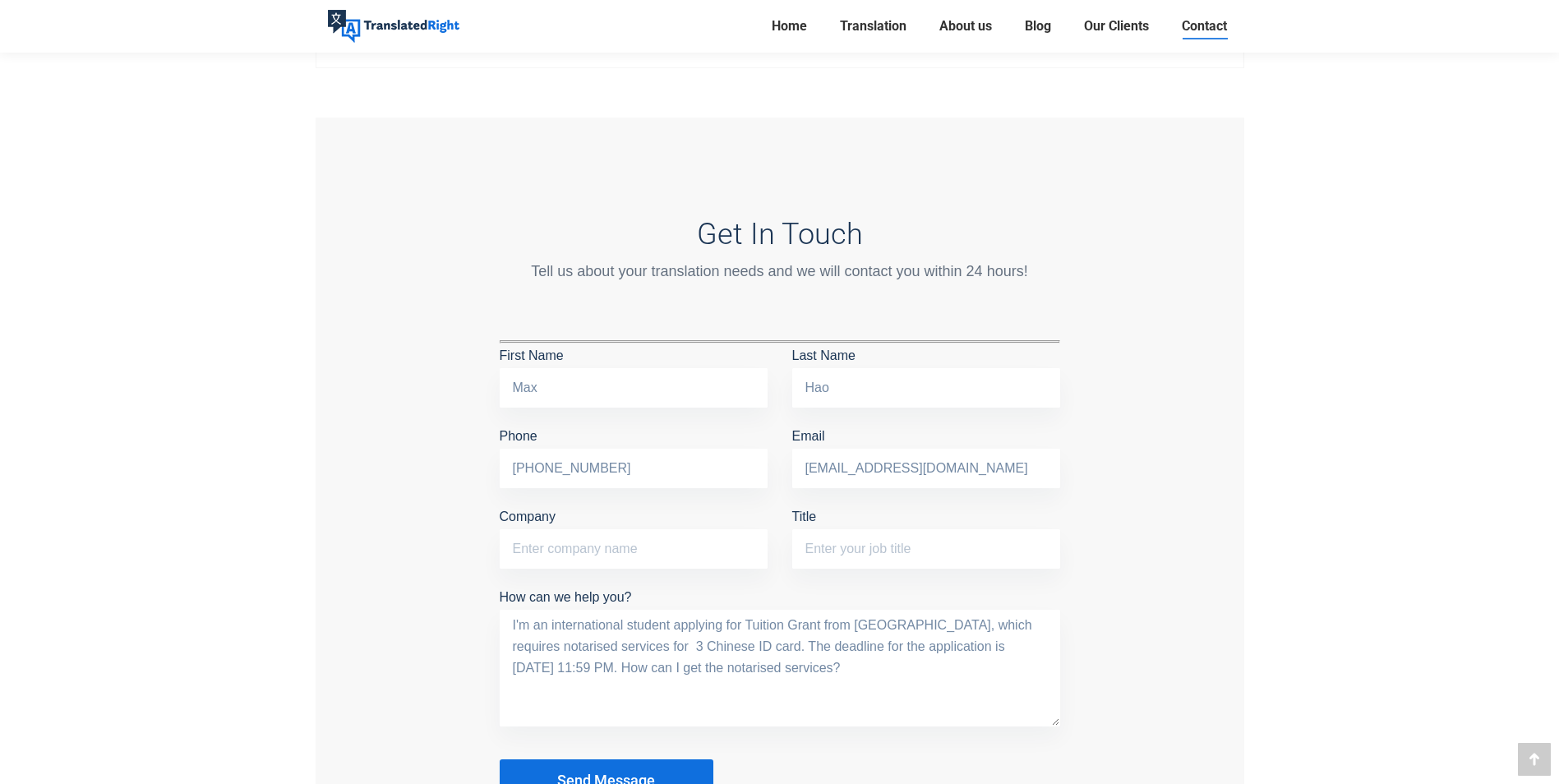
scroll to position [1233, 0]
